Goal: Information Seeking & Learning: Learn about a topic

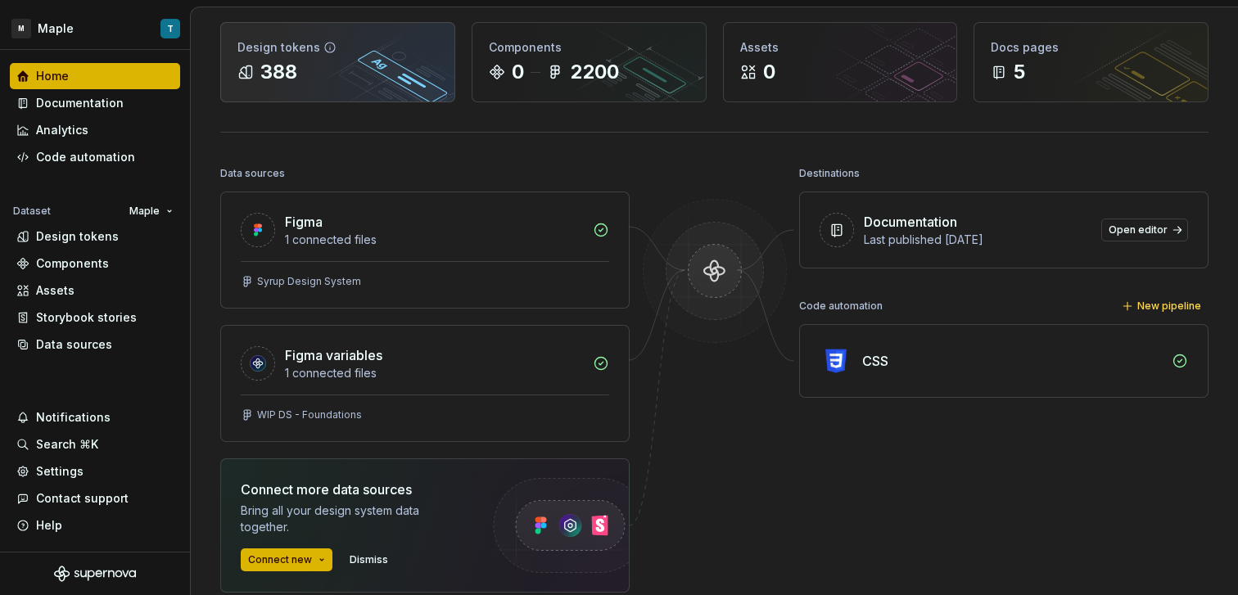
scroll to position [76, 0]
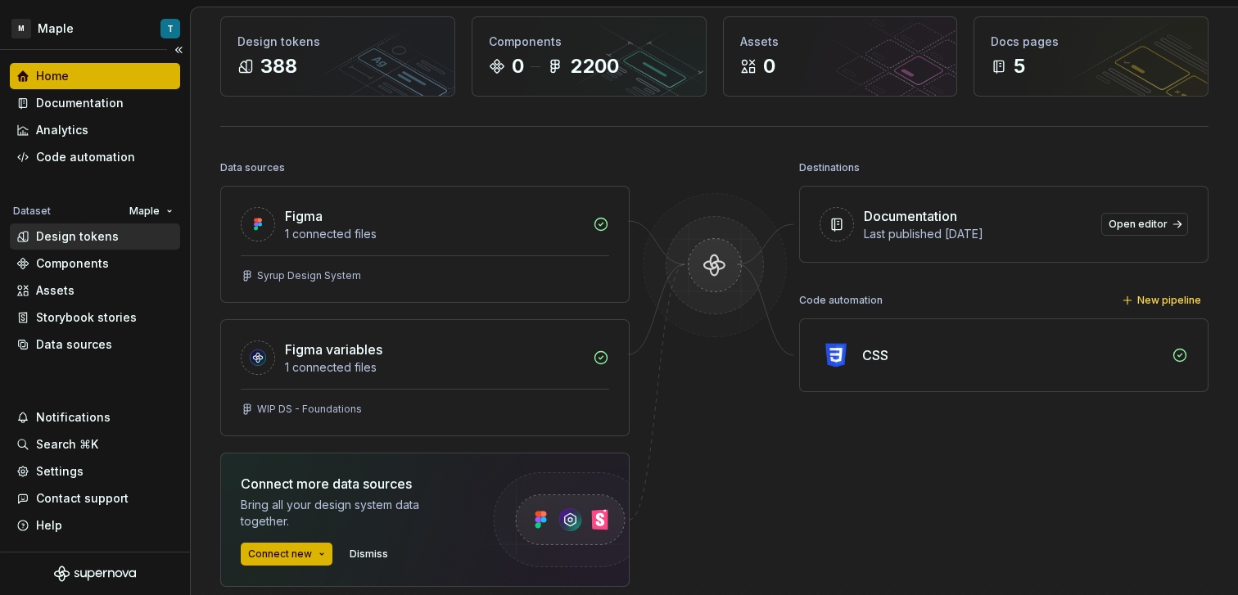
click at [130, 233] on div "Design tokens" at bounding box center [94, 236] width 157 height 16
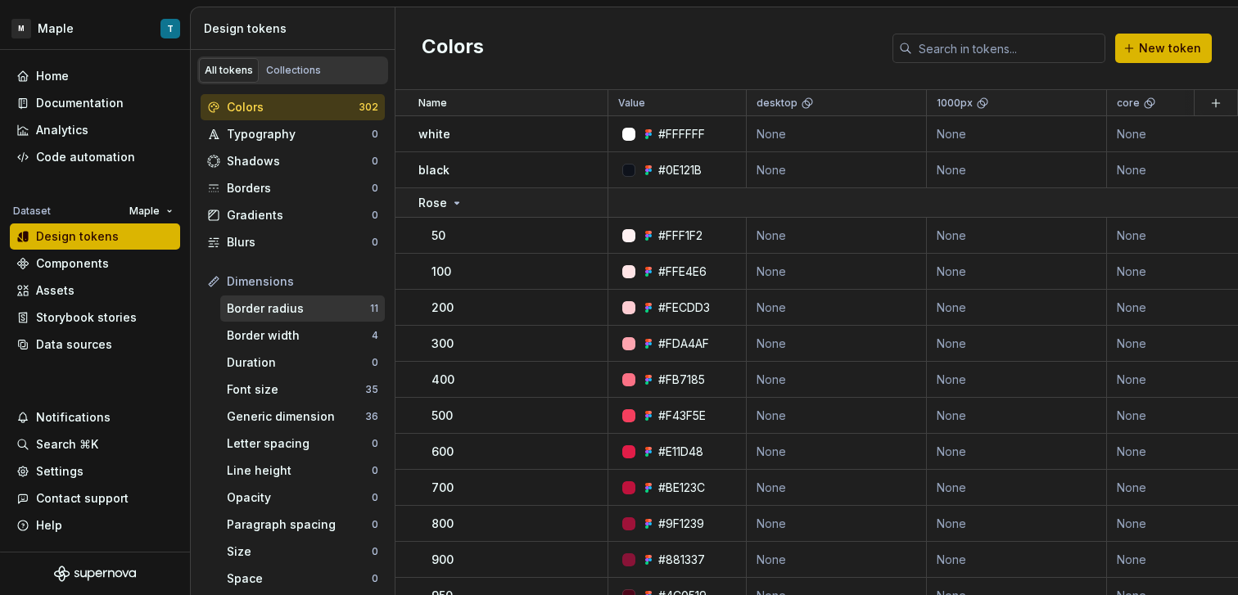
click at [307, 312] on div "Border radius" at bounding box center [298, 308] width 143 height 16
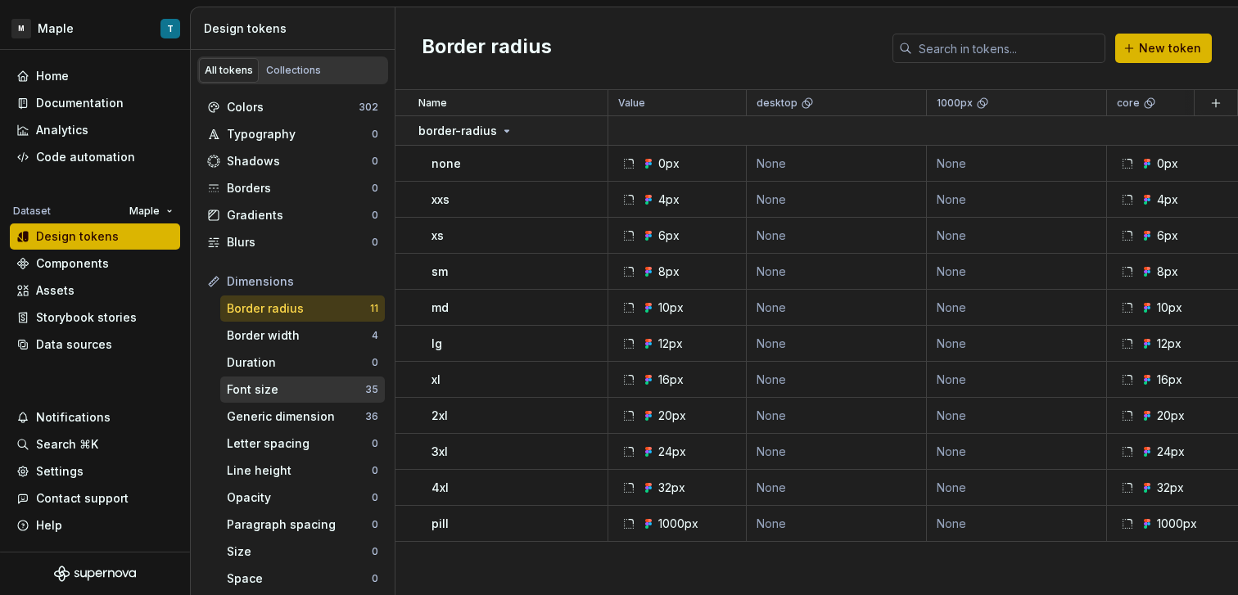
click at [311, 388] on div "Font size" at bounding box center [296, 390] width 138 height 16
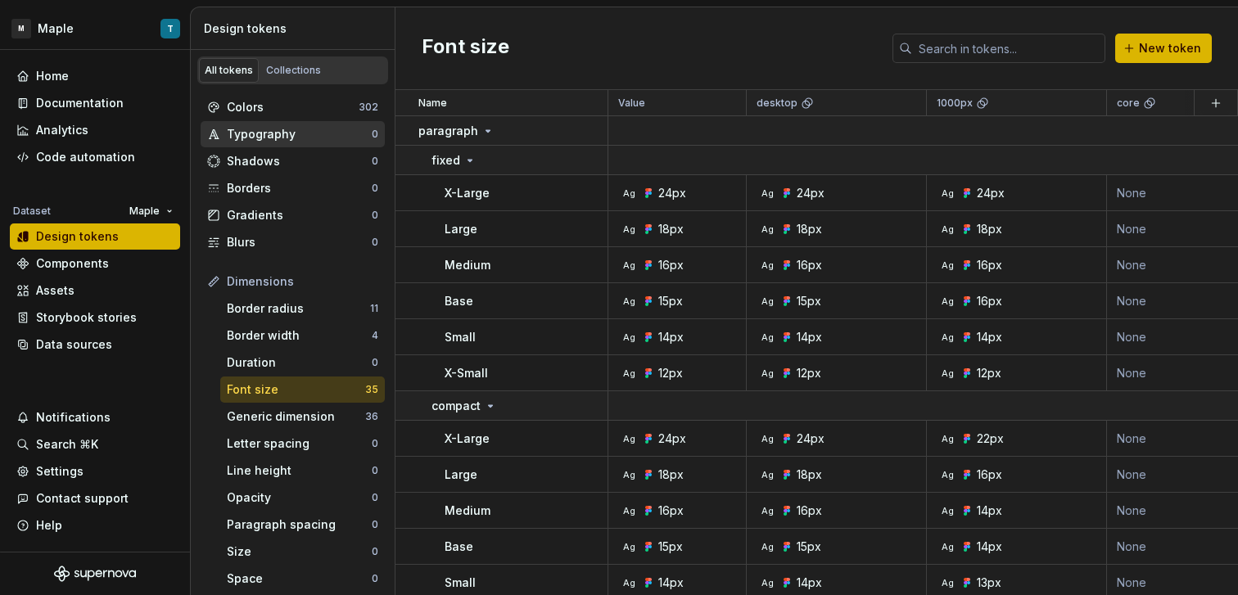
click at [322, 124] on div "Typography 0" at bounding box center [293, 134] width 184 height 26
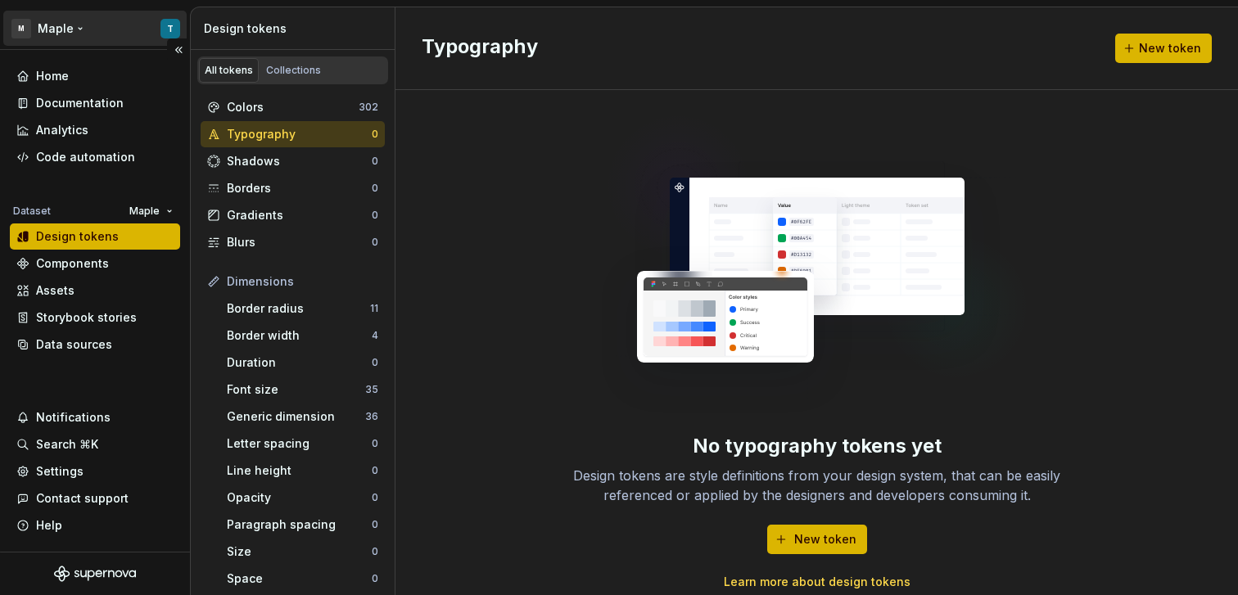
click at [170, 30] on html "M Maple T Home Documentation Analytics Code automation Dataset Maple Design tok…" at bounding box center [619, 297] width 1238 height 595
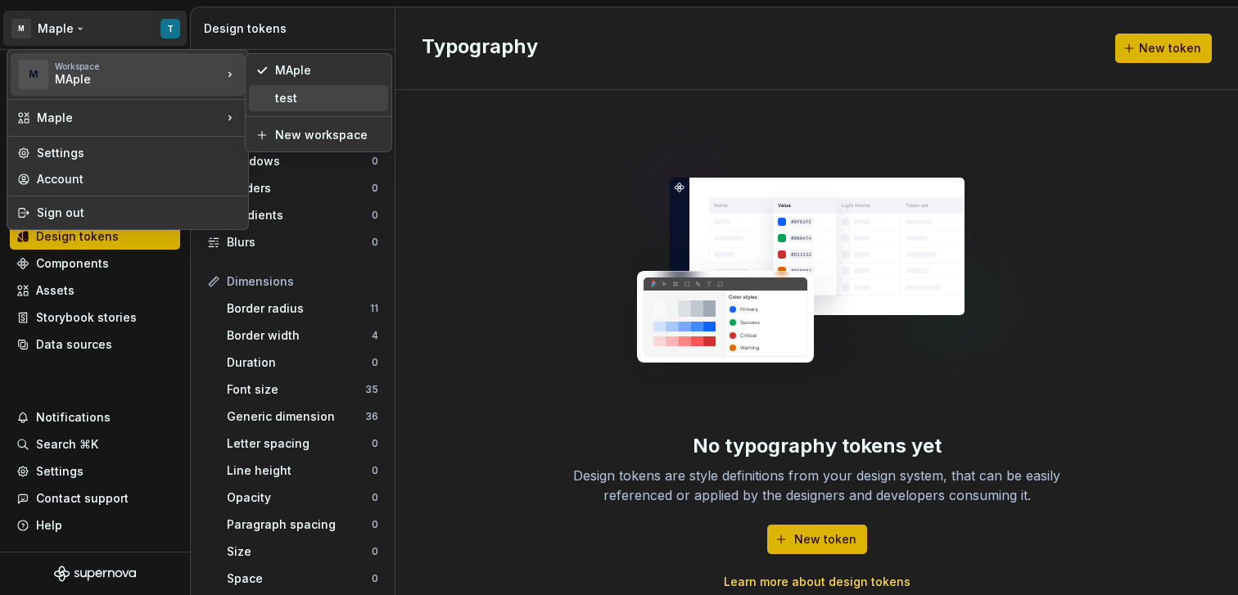
click at [292, 93] on div "test" at bounding box center [328, 98] width 106 height 16
